Goal: Task Accomplishment & Management: Manage account settings

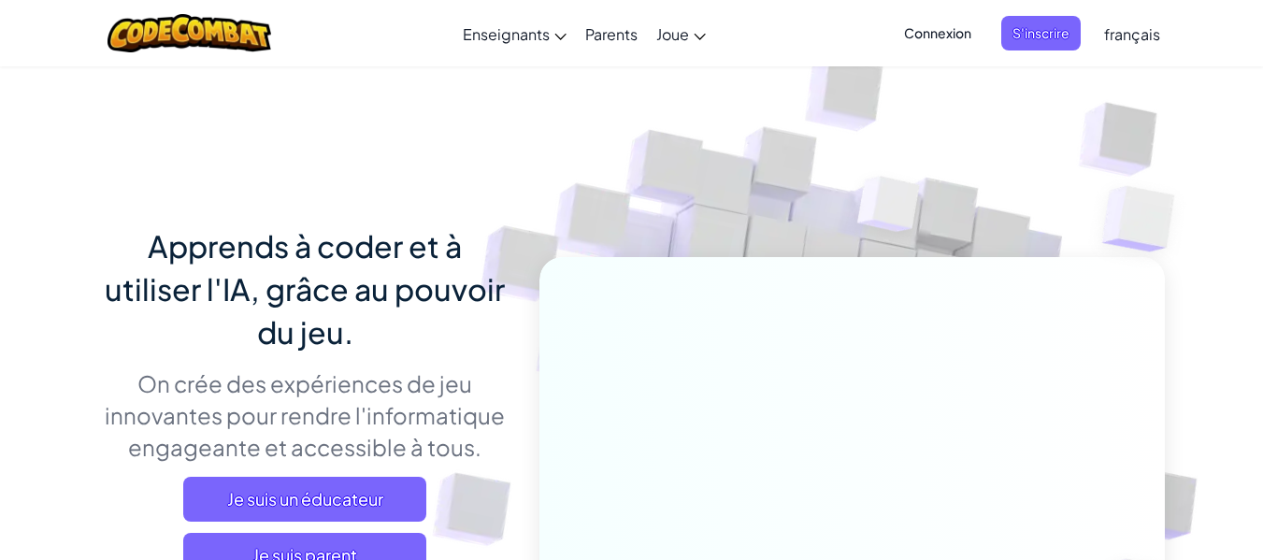
click at [1017, 216] on img at bounding box center [839, 411] width 1039 height 1039
click at [942, 24] on span "Connexion" at bounding box center [938, 33] width 90 height 35
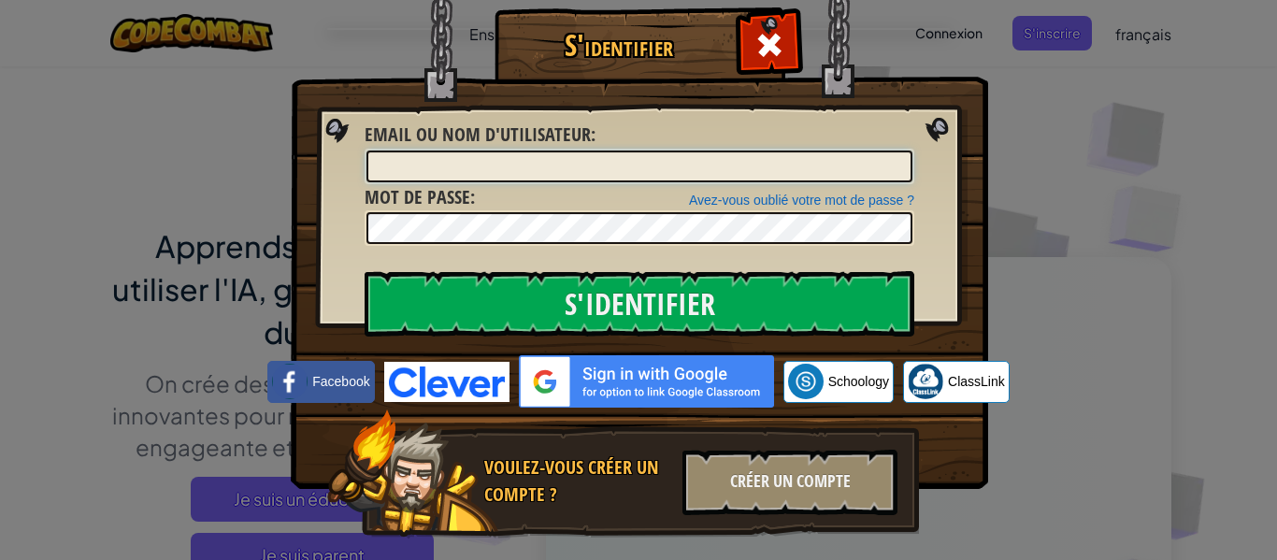
click at [618, 164] on input "Email ou nom d'utilisateur :" at bounding box center [640, 167] width 546 height 32
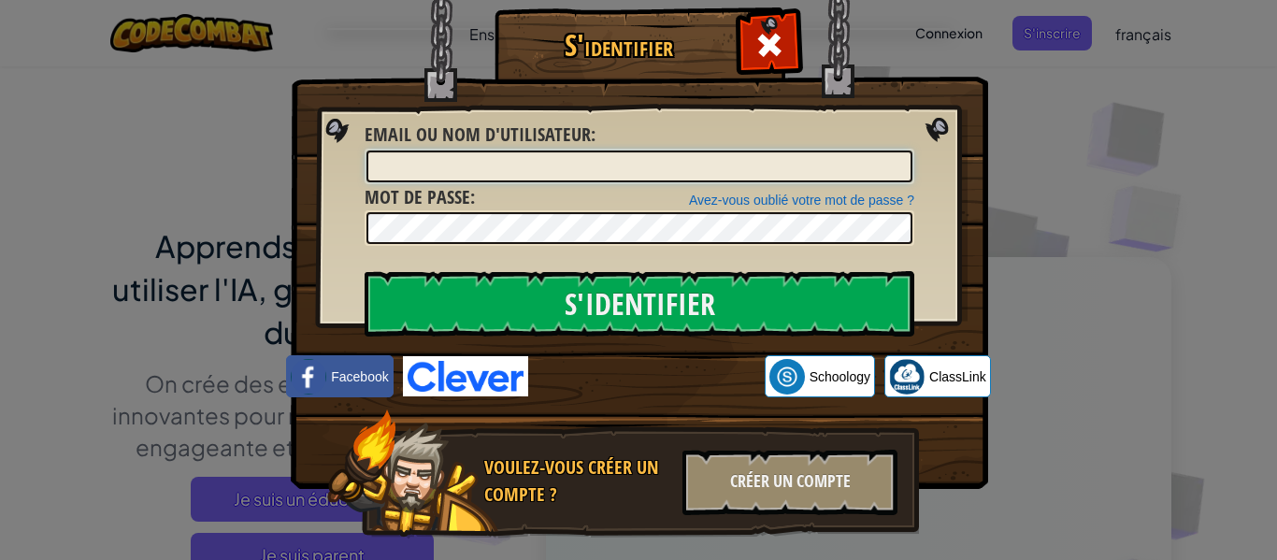
click at [476, 176] on input "Email ou nom d'utilisateur :" at bounding box center [640, 167] width 546 height 32
click at [278, 177] on div "S'identifier Erreur inconnue Email ou nom d'utilisateur : Avez-vous oublié votr…" at bounding box center [638, 280] width 1277 height 560
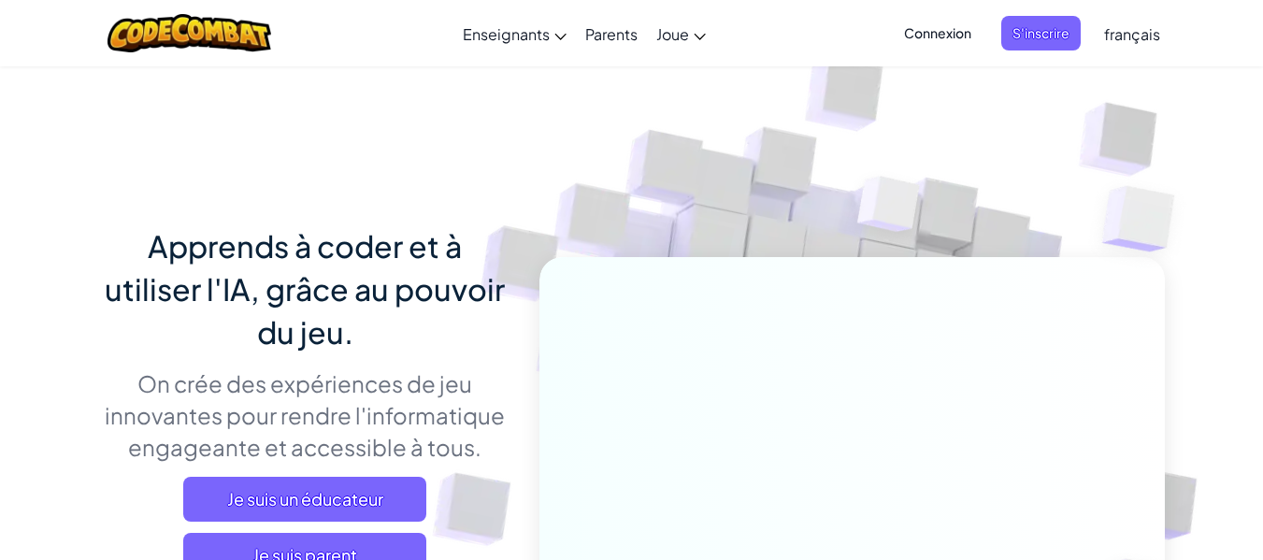
click at [284, 173] on div "Apprends à coder et à utiliser l'IA, grâce au pouvoir du jeu. On crée des expér…" at bounding box center [632, 406] width 1066 height 683
click at [929, 36] on span "Connexion" at bounding box center [938, 33] width 90 height 35
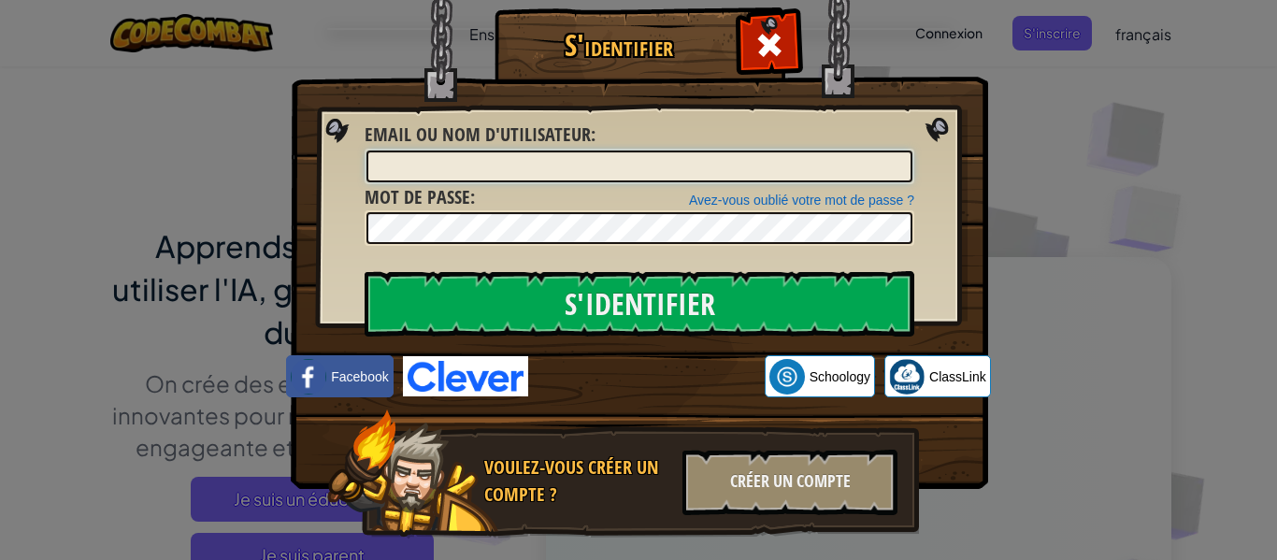
click at [378, 168] on input "Email ou nom d'utilisateur :" at bounding box center [640, 167] width 546 height 32
click at [405, 175] on form "Email ou nom d'utilisateur : Avez-vous oublié votre mot de passe ? Mot de passe…" at bounding box center [640, 184] width 550 height 124
click at [405, 175] on input "Email ou nom d'utilisateur :" at bounding box center [640, 167] width 546 height 32
type input "r"
type input "[PERSON_NAME] ben kilani1"
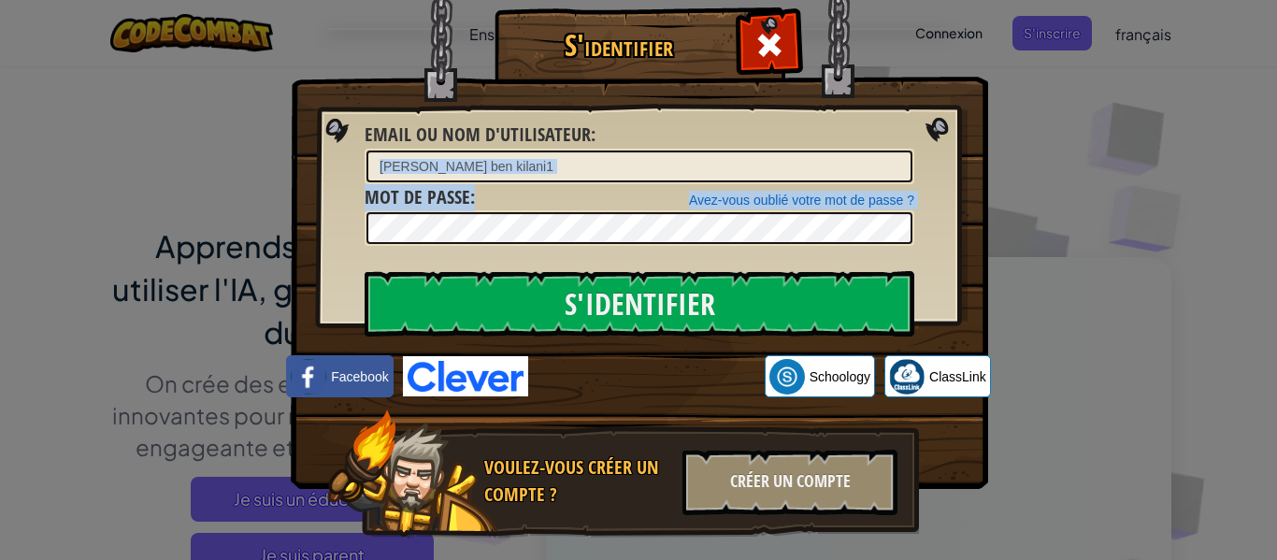
drag, startPoint x: 542, startPoint y: 186, endPoint x: 407, endPoint y: 165, distance: 137.3
click at [365, 165] on form "Email ou nom d'utilisateur : [PERSON_NAME] ben kilani1 Avez-vous oublié votre m…" at bounding box center [640, 184] width 550 height 124
click at [596, 165] on input "[PERSON_NAME] ben kilani1" at bounding box center [640, 167] width 546 height 32
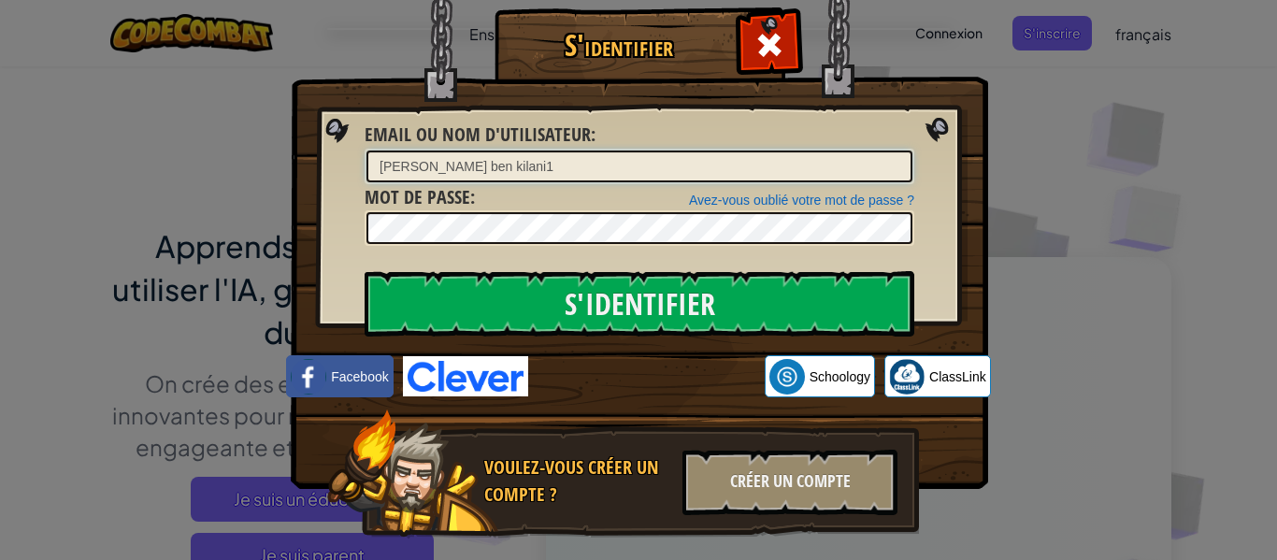
drag, startPoint x: 551, startPoint y: 152, endPoint x: 3, endPoint y: 93, distance: 551.1
click at [3, 93] on div "S'identifier Erreur inconnue Email ou nom d'utilisateur : [PERSON_NAME] ben kil…" at bounding box center [638, 280] width 1277 height 560
type input "M"
click at [504, 166] on input "Email ou nom d'utilisateur :" at bounding box center [640, 167] width 546 height 32
type input "R"
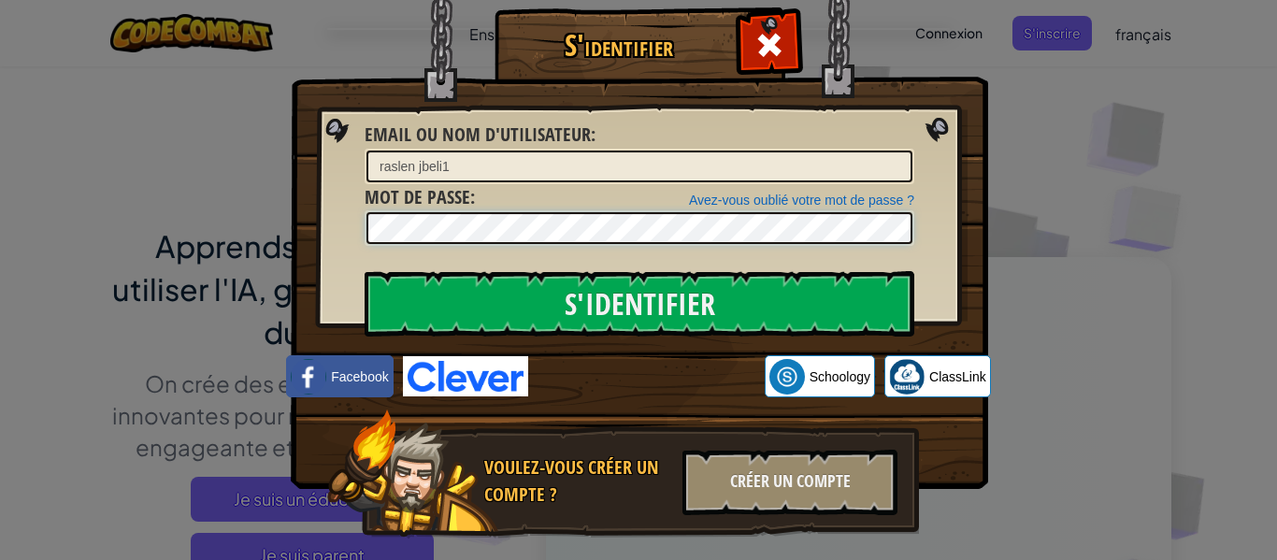
click at [365, 271] on input "S'identifier" at bounding box center [640, 303] width 550 height 65
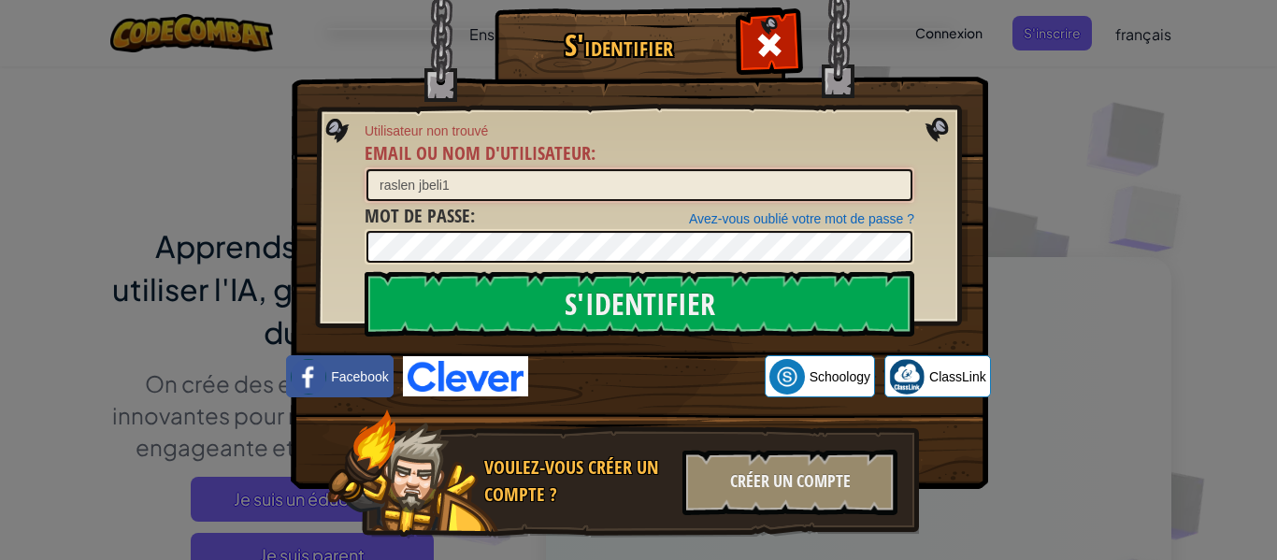
click at [437, 186] on input "raslen jbeli1" at bounding box center [640, 185] width 546 height 32
click at [430, 190] on input "raslen jbeli1" at bounding box center [640, 185] width 546 height 32
type input "raslen jebali1"
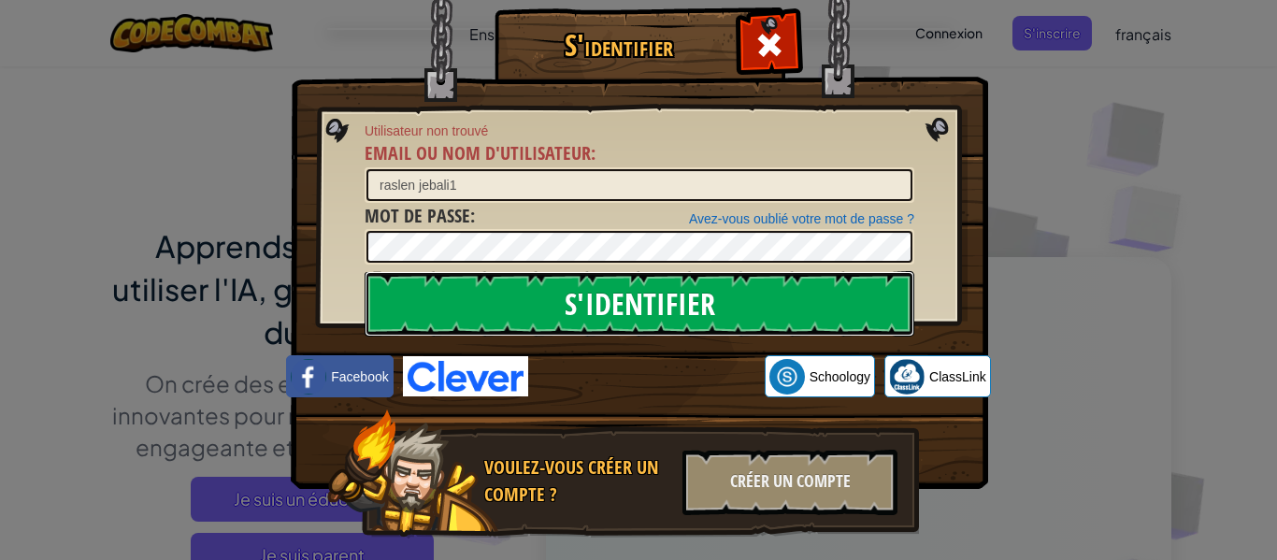
click at [442, 300] on input "S'identifier" at bounding box center [640, 303] width 550 height 65
